Goal: Task Accomplishment & Management: Manage account settings

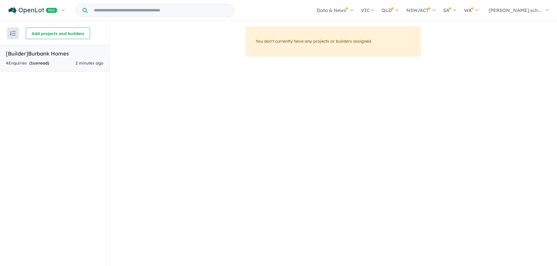
click at [33, 64] on span "1" at bounding box center [32, 63] width 2 height 5
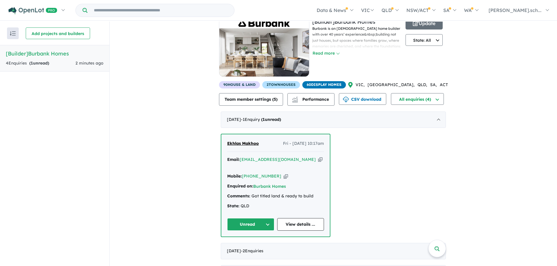
scroll to position [28, 0]
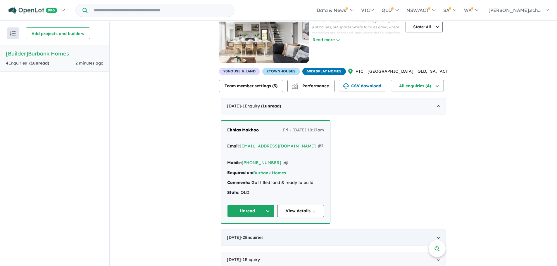
click at [264, 235] on span "- 2 Enquir ies ( 0 unread)" at bounding box center [252, 237] width 23 height 5
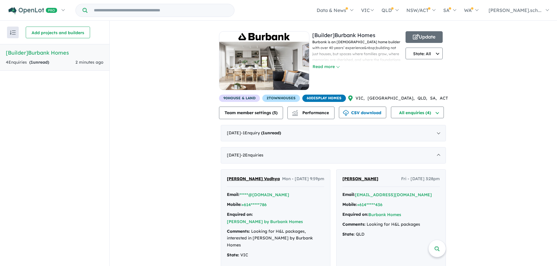
scroll to position [0, 0]
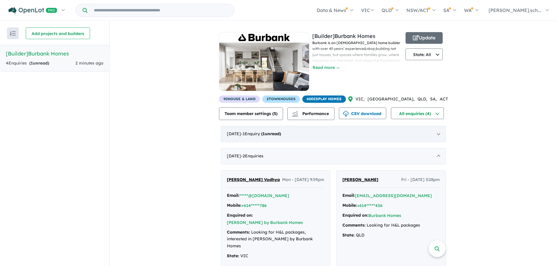
click at [262, 138] on div "[DATE] - 1 Enquir y ( 1 unread)" at bounding box center [333, 134] width 225 height 16
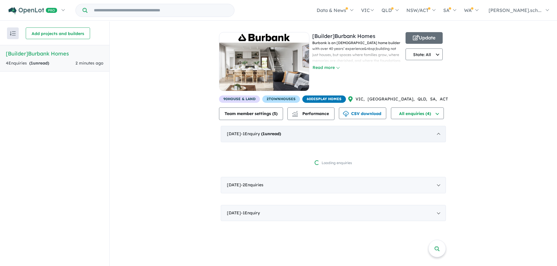
scroll to position [1, 0]
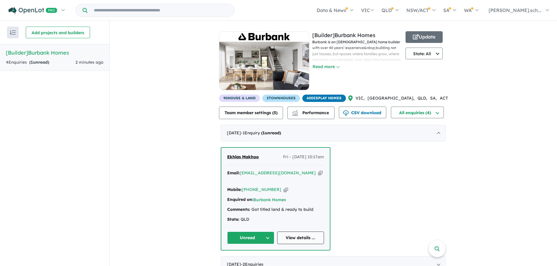
click at [296, 232] on link "View details ..." at bounding box center [300, 238] width 47 height 13
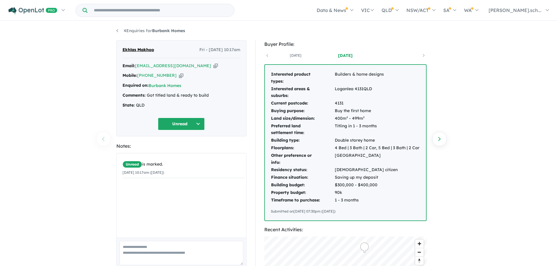
click at [422, 55] on div "[DATE] [DATE]" at bounding box center [345, 55] width 162 height 9
click at [423, 55] on div "[DATE] [DATE]" at bounding box center [345, 55] width 162 height 9
click at [267, 55] on div "[DATE] [DATE]" at bounding box center [345, 55] width 162 height 9
click at [268, 56] on div "[DATE] [DATE]" at bounding box center [345, 55] width 162 height 9
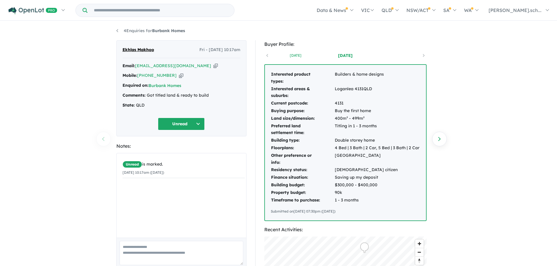
click at [290, 57] on link "[DATE]" at bounding box center [296, 56] width 50 height 6
click at [347, 54] on link "[DATE]" at bounding box center [346, 56] width 50 height 6
click at [204, 70] on div "Email: [EMAIL_ADDRESS][DOMAIN_NAME] Copied! Mobile: [PHONE_NUMBER] Copied! Enqu…" at bounding box center [182, 87] width 118 height 49
click at [137, 51] on span "Ekhlas Makhoo" at bounding box center [139, 50] width 32 height 7
